Goal: Task Accomplishment & Management: Complete application form

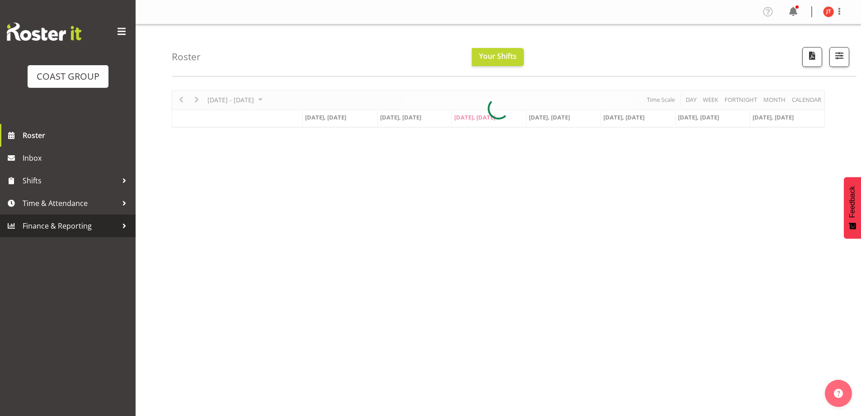
click at [86, 223] on span "Finance & Reporting" at bounding box center [70, 226] width 95 height 14
click at [76, 198] on span "Time & Attendance" at bounding box center [70, 203] width 95 height 14
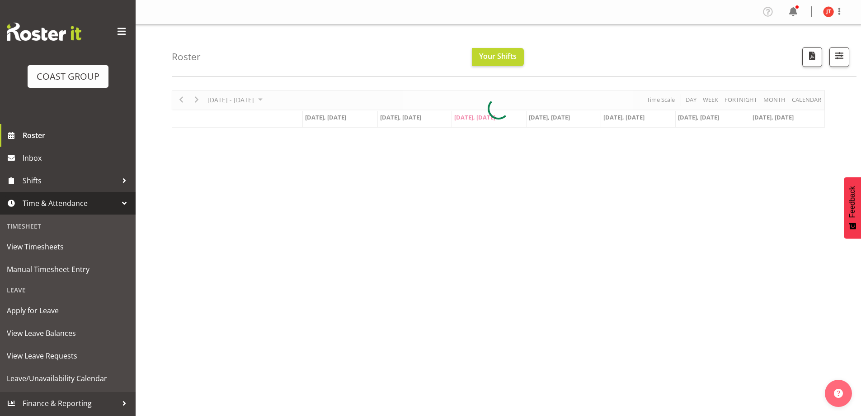
click at [76, 198] on span "Time & Attendance" at bounding box center [70, 203] width 95 height 14
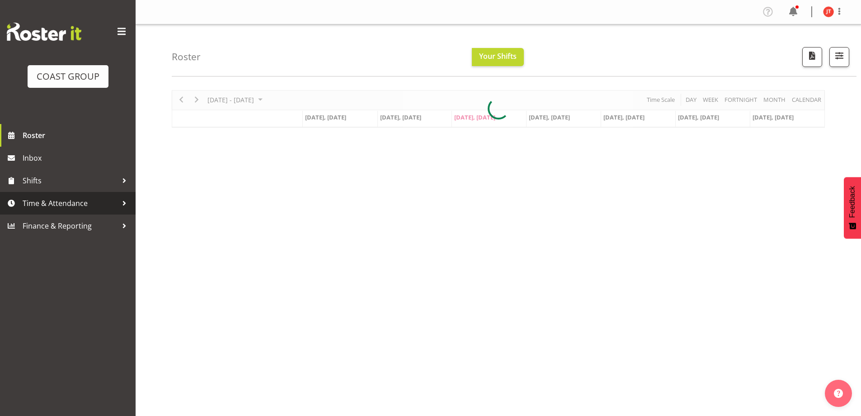
click at [72, 209] on span "Time & Attendance" at bounding box center [70, 203] width 95 height 14
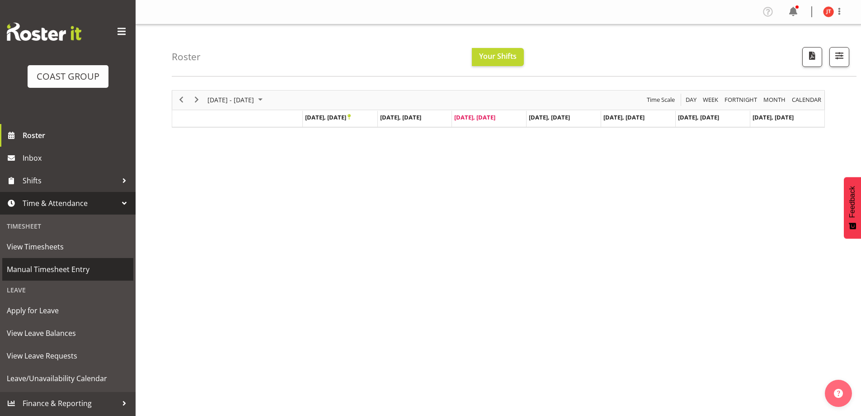
click at [51, 270] on span "Manual Timesheet Entry" at bounding box center [68, 269] width 122 height 14
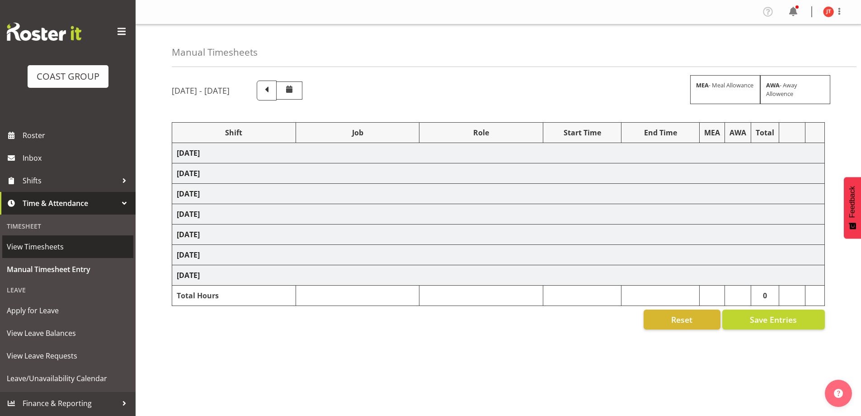
select select "47759"
select select "7032"
select select "47759"
select select "7032"
select select "47759"
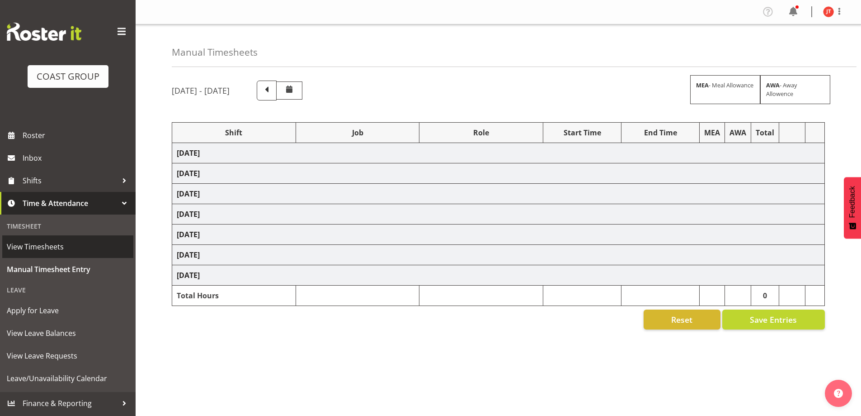
select select "7032"
select select "47759"
select select "7032"
select select "47759"
select select "7032"
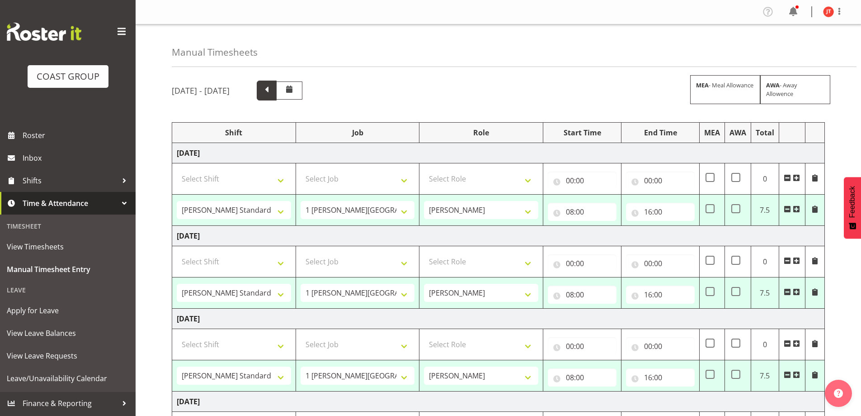
click at [273, 92] on span at bounding box center [267, 90] width 12 height 12
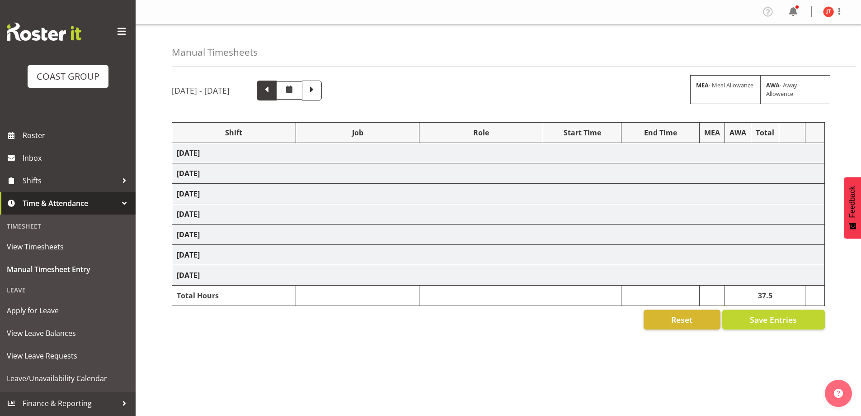
select select "47759"
select select "7032"
select select "47759"
select select "7032"
select select "47759"
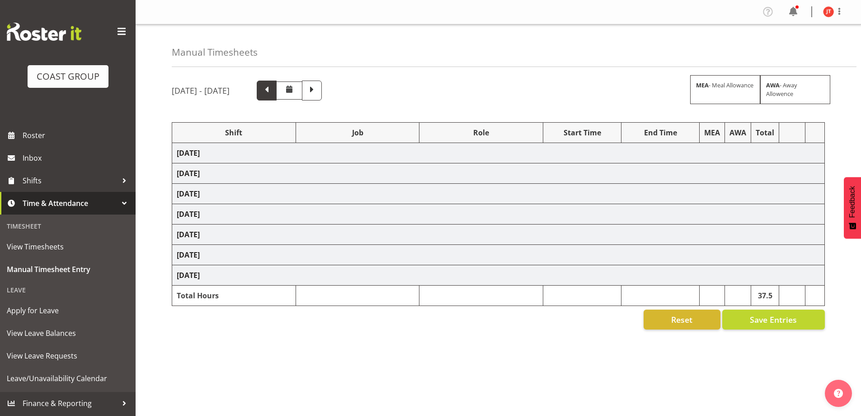
select select "7032"
select select "47759"
select select "7032"
select select "47759"
select select "7032"
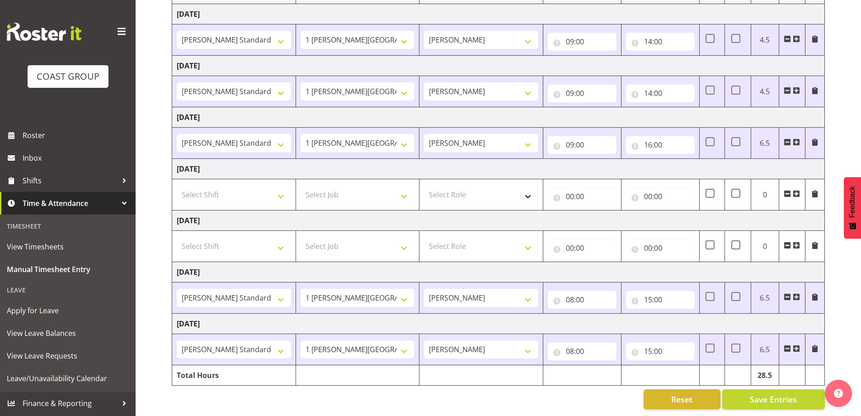
scroll to position [146, 0]
click at [281, 191] on select "Select Shift 1 [PERSON_NAME][GEOGRAPHIC_DATA] [GEOGRAPHIC_DATA] Work [PERSON_NA…" at bounding box center [234, 194] width 114 height 18
select select "47759"
click at [177, 185] on select "Select Shift 1 [PERSON_NAME][GEOGRAPHIC_DATA] [GEOGRAPHIC_DATA] Work [PERSON_NA…" at bounding box center [234, 194] width 114 height 18
click at [341, 196] on select "Select Job 1 Carlton Events 1 [PERSON_NAME][GEOGRAPHIC_DATA] 1 [PERSON_NAME][GE…" at bounding box center [358, 194] width 114 height 18
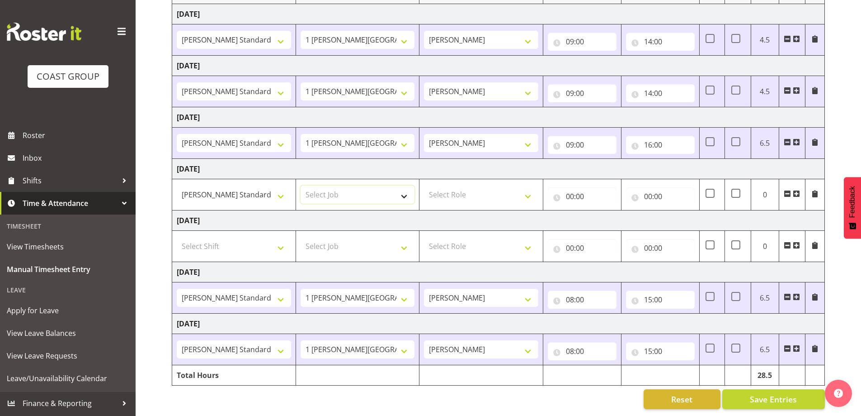
select select "7032"
click at [301, 185] on select "Select Job 1 Carlton Events 1 [PERSON_NAME][GEOGRAPHIC_DATA] 1 [PERSON_NAME][GE…" at bounding box center [358, 194] width 114 height 18
click at [512, 196] on select "Select Role [PERSON_NAME][GEOGRAPHIC_DATA]" at bounding box center [481, 194] width 114 height 18
select select "1339"
click at [424, 185] on select "Select Role [PERSON_NAME][GEOGRAPHIC_DATA]" at bounding box center [481, 194] width 114 height 18
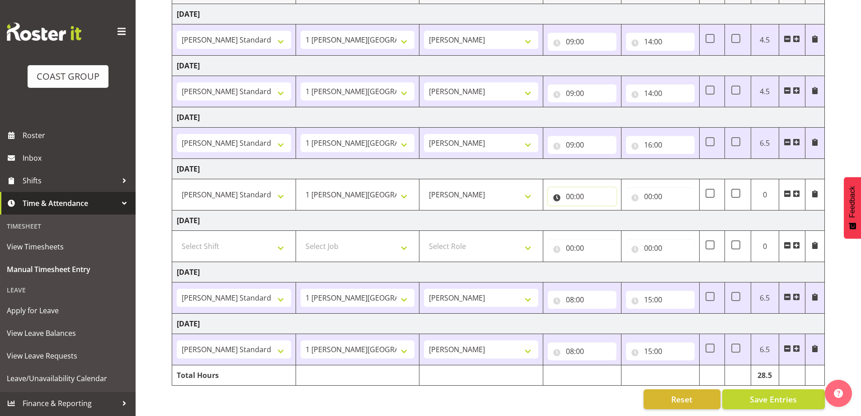
click at [583, 189] on input "00:00" at bounding box center [582, 196] width 69 height 18
click at [611, 212] on select "00 01 02 03 04 05 06 07 08 09 10 11 12 13 14 15 16 17 18 19 20 21 22 23" at bounding box center [610, 220] width 20 height 18
select select "8"
click at [600, 211] on select "00 01 02 03 04 05 06 07 08 09 10 11 12 13 14 15 16 17 18 19 20 21 22 23" at bounding box center [610, 220] width 20 height 18
type input "08:00"
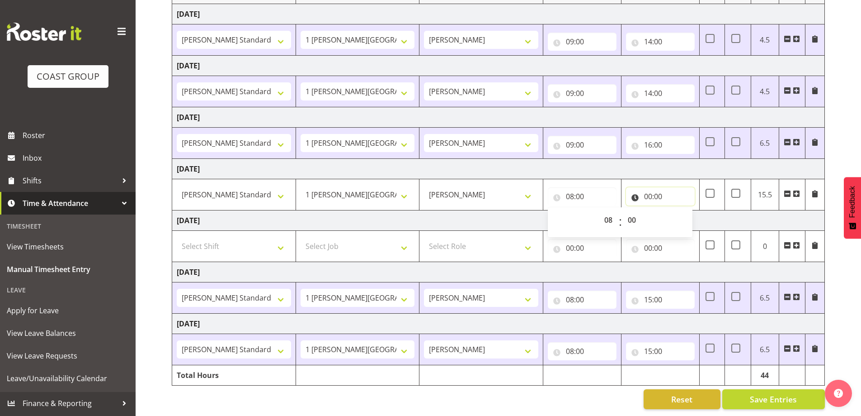
click at [664, 189] on input "00:00" at bounding box center [660, 196] width 69 height 18
click at [687, 213] on select "00 01 02 03 04 05 06 07 08 09 10 11 12 13 14 15 16 17 18 19 20 21 22 23" at bounding box center [688, 220] width 20 height 18
select select "12"
click at [678, 211] on select "00 01 02 03 04 05 06 07 08 09 10 11 12 13 14 15 16 17 18 19 20 21 22 23" at bounding box center [688, 220] width 20 height 18
type input "12:00"
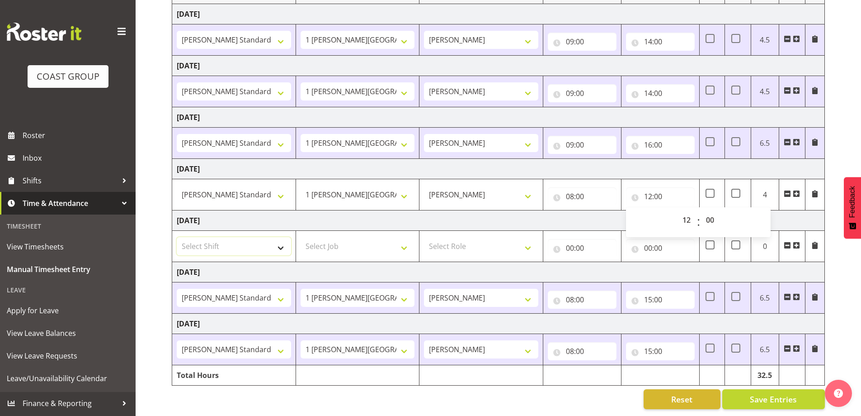
click at [279, 242] on select "Select Shift 1 [PERSON_NAME][GEOGRAPHIC_DATA] [GEOGRAPHIC_DATA] Work [PERSON_NA…" at bounding box center [234, 246] width 114 height 18
select select "47759"
click at [177, 237] on select "Select Shift 1 [PERSON_NAME][GEOGRAPHIC_DATA] [GEOGRAPHIC_DATA] Work [PERSON_NA…" at bounding box center [234, 246] width 114 height 18
click at [353, 237] on select "Select Job 1 Carlton Events 1 [PERSON_NAME][GEOGRAPHIC_DATA] 1 [PERSON_NAME][GE…" at bounding box center [358, 246] width 114 height 18
select select "7032"
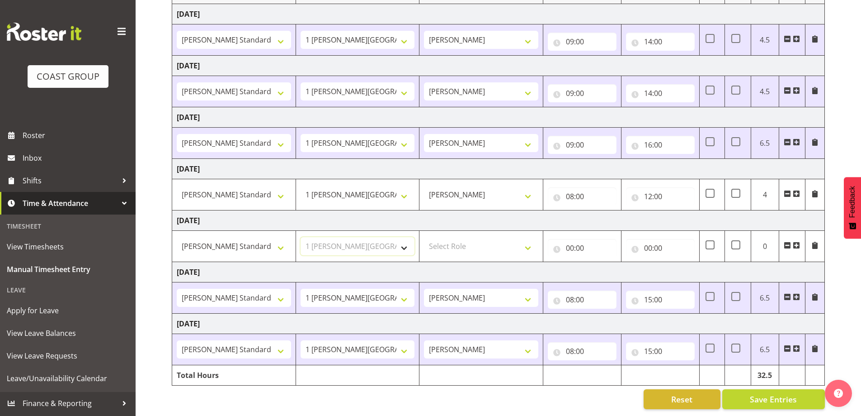
click at [301, 237] on select "Select Job 1 Carlton Events 1 [PERSON_NAME][GEOGRAPHIC_DATA] 1 [PERSON_NAME][GE…" at bounding box center [358, 246] width 114 height 18
click at [534, 246] on select "Select Role [PERSON_NAME][GEOGRAPHIC_DATA]" at bounding box center [481, 246] width 114 height 18
select select "1339"
click at [424, 237] on select "Select Role [PERSON_NAME][GEOGRAPHIC_DATA]" at bounding box center [481, 246] width 114 height 18
click at [571, 243] on input "00:00" at bounding box center [582, 248] width 69 height 18
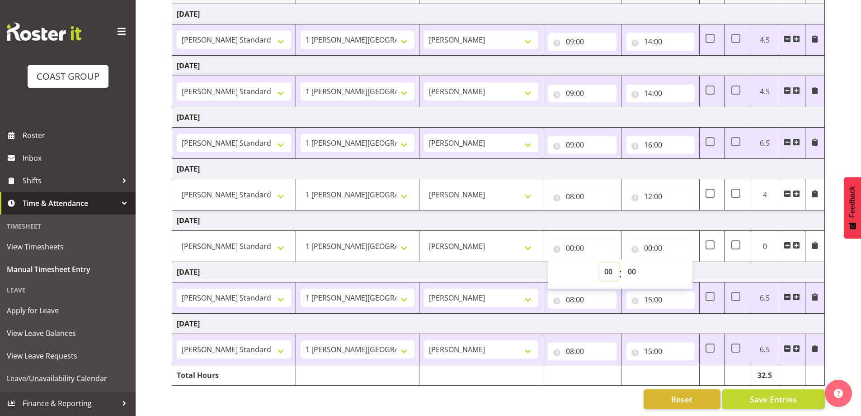
click at [613, 266] on select "00 01 02 03 04 05 06 07 08 09 10 11 12 13 14 15 16 17 18 19 20 21 22 23" at bounding box center [610, 271] width 20 height 18
select select "8"
click at [600, 262] on select "00 01 02 03 04 05 06 07 08 09 10 11 12 13 14 15 16 17 18 19 20 21 22 23" at bounding box center [610, 271] width 20 height 18
type input "08:00"
click at [655, 243] on input "00:00" at bounding box center [660, 248] width 69 height 18
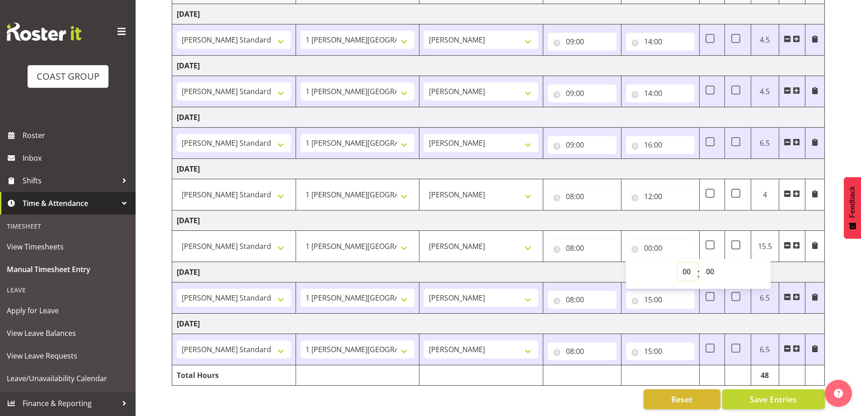
click at [683, 265] on select "00 01 02 03 04 05 06 07 08 09 10 11 12 13 14 15 16 17 18 19 20 21 22 23" at bounding box center [688, 271] width 20 height 18
select select "12"
click at [678, 262] on select "00 01 02 03 04 05 06 07 08 09 10 11 12 13 14 15 16 17 18 19 20 21 22 23" at bounding box center [688, 271] width 20 height 18
type input "12:00"
click at [651, 300] on input "15:00" at bounding box center [660, 299] width 69 height 18
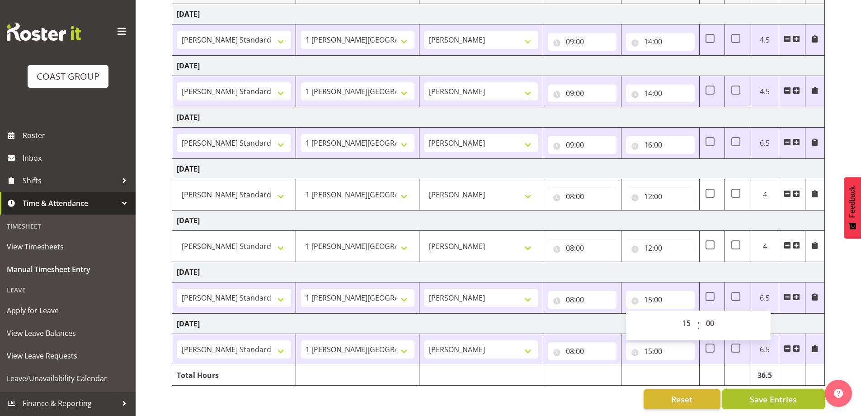
click at [770, 396] on span "Save Entries" at bounding box center [773, 399] width 47 height 12
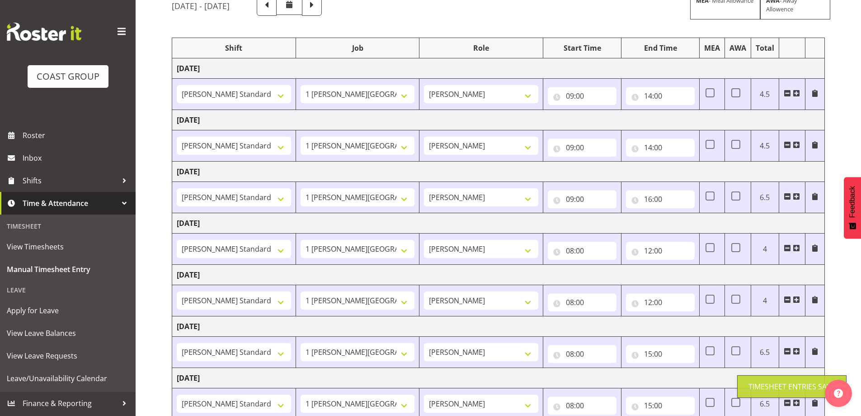
scroll to position [0, 0]
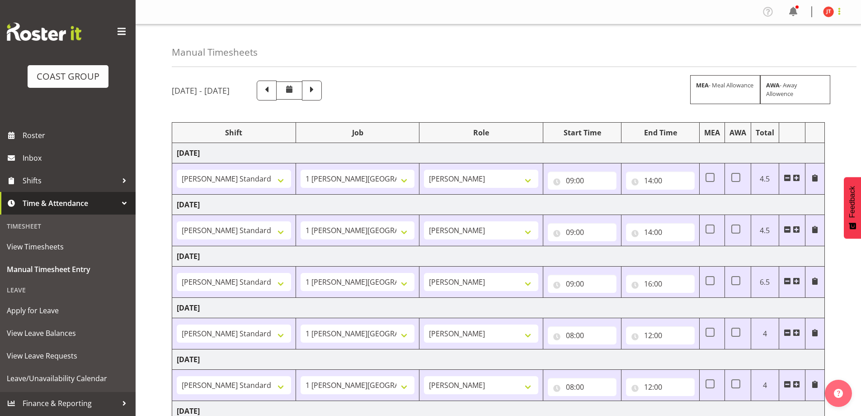
click at [839, 13] on span at bounding box center [839, 11] width 11 height 11
click at [815, 45] on link "Log Out" at bounding box center [801, 47] width 87 height 16
